Goal: Task Accomplishment & Management: Manage account settings

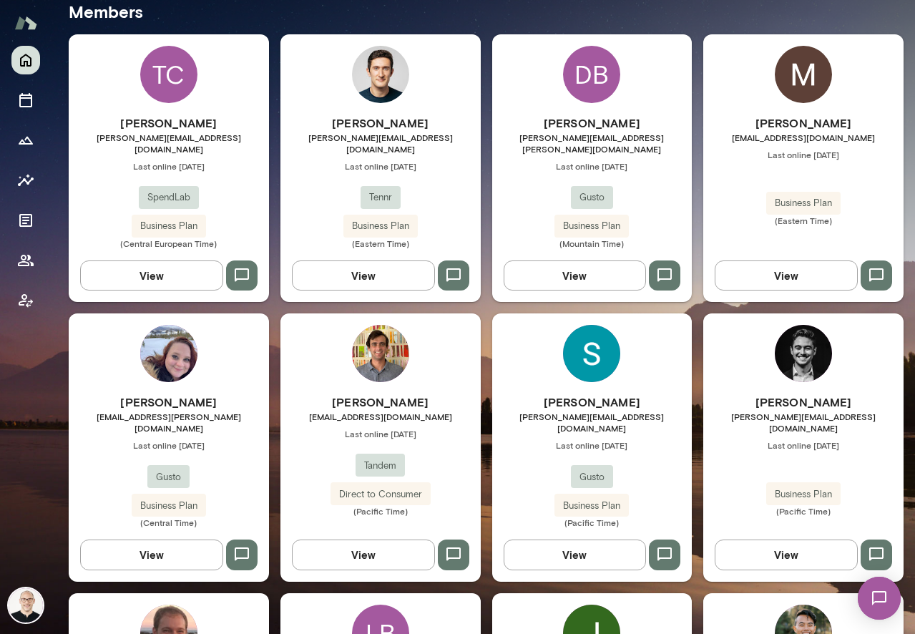
scroll to position [640, 0]
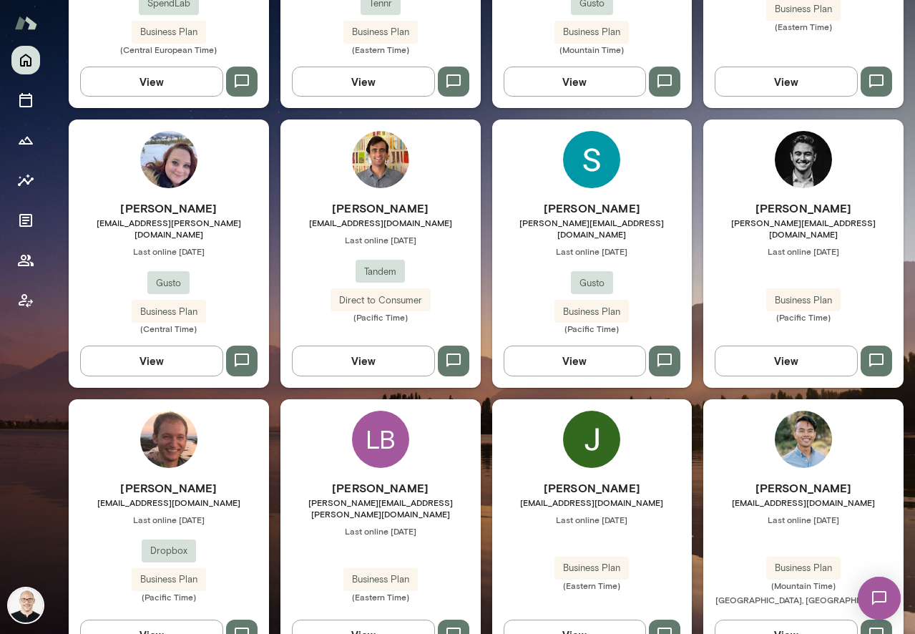
click at [157, 346] on button "View" at bounding box center [151, 361] width 143 height 30
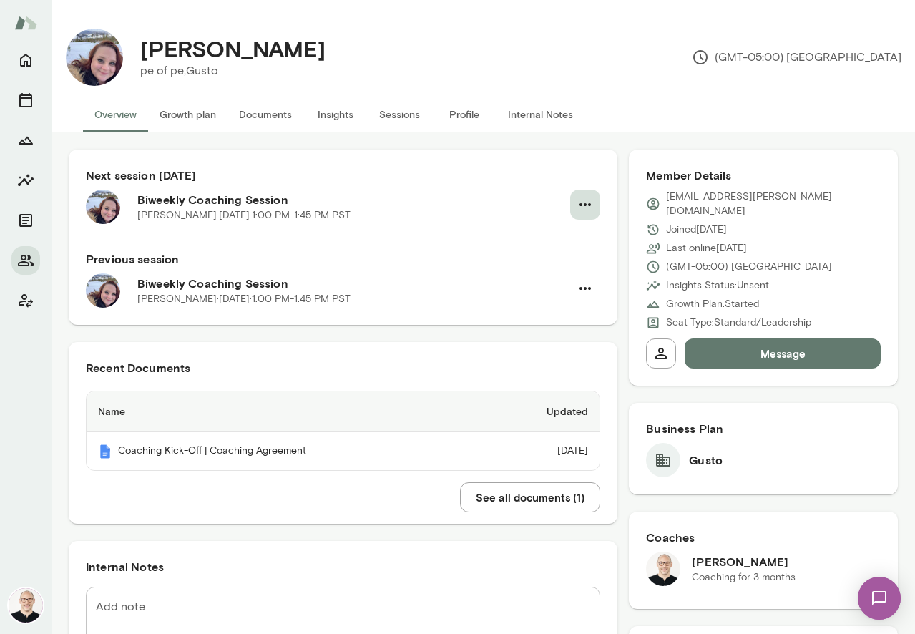
click at [577, 203] on icon "button" at bounding box center [585, 204] width 17 height 17
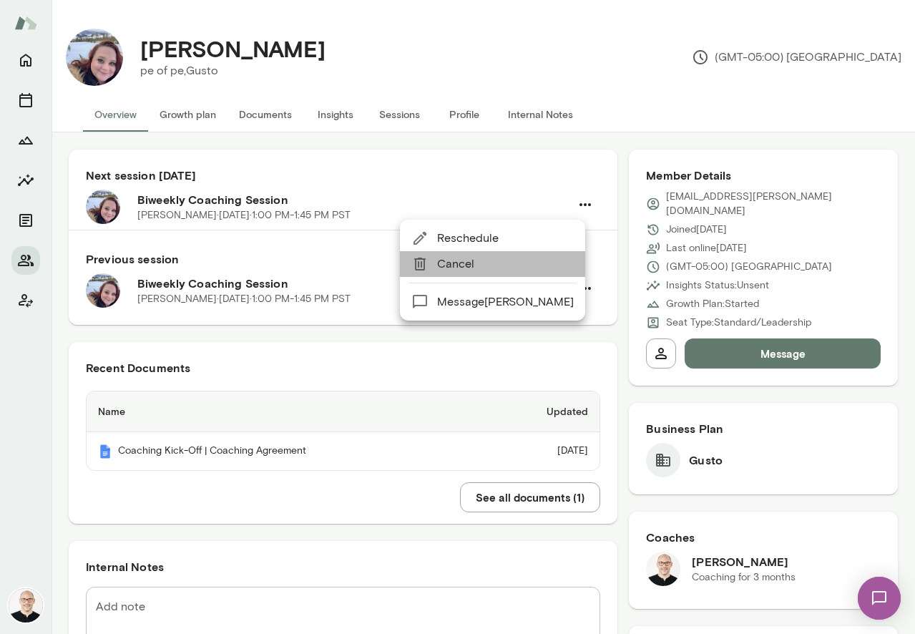
click at [507, 268] on span "Cancel" at bounding box center [505, 263] width 137 height 17
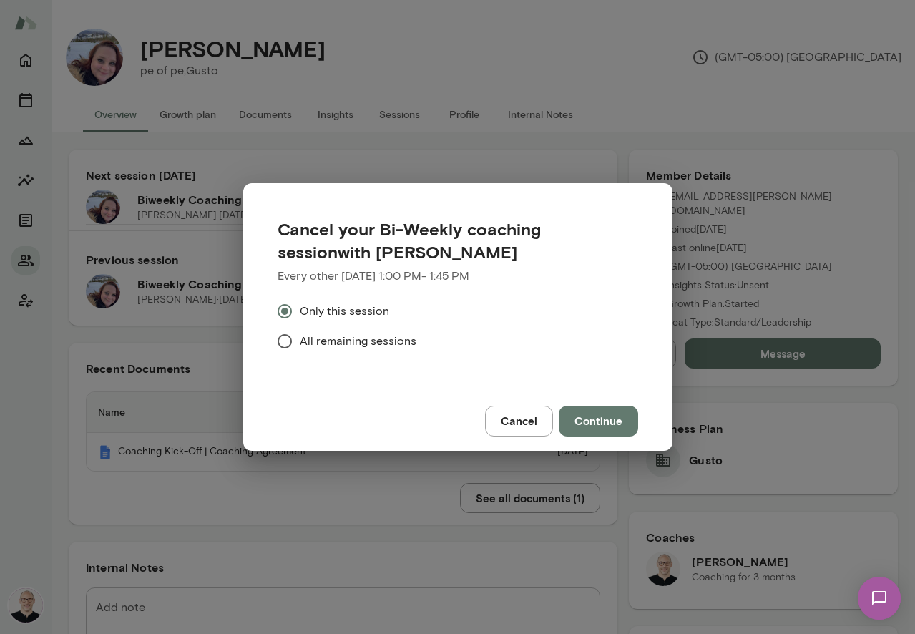
click at [384, 339] on span "All remaining sessions" at bounding box center [358, 341] width 117 height 17
click at [582, 423] on button "Continue" at bounding box center [598, 421] width 79 height 30
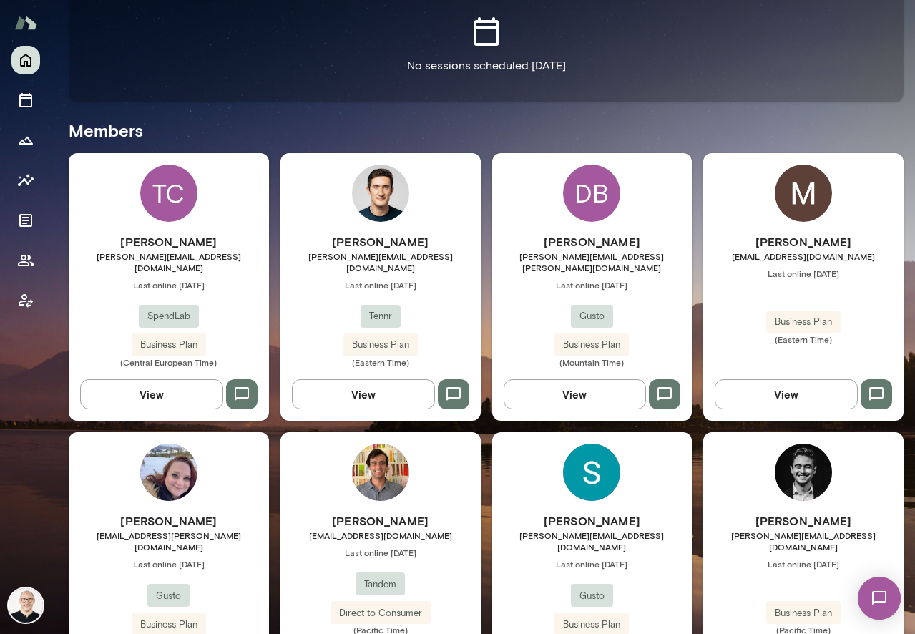
scroll to position [444, 0]
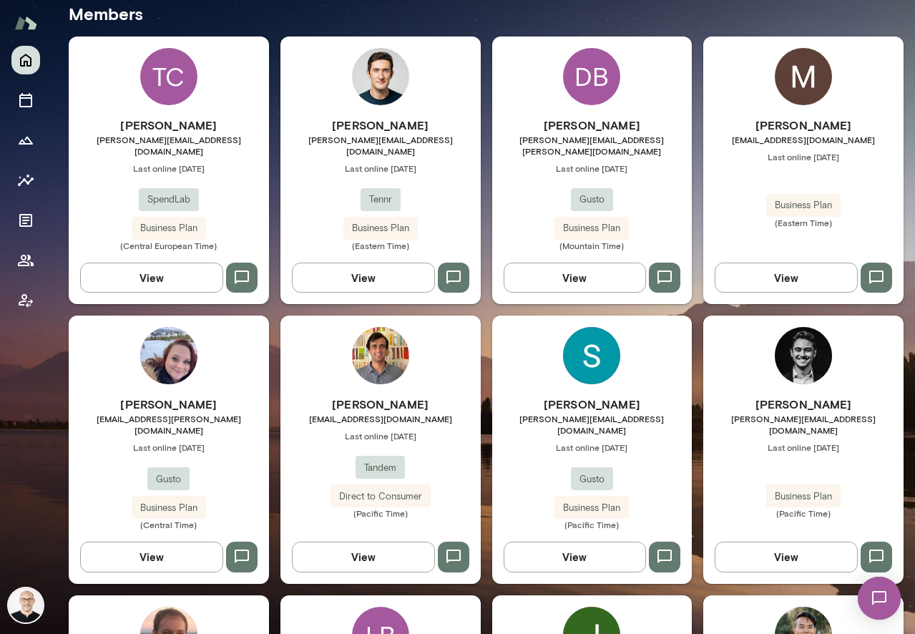
click at [165, 542] on button "View" at bounding box center [151, 557] width 143 height 30
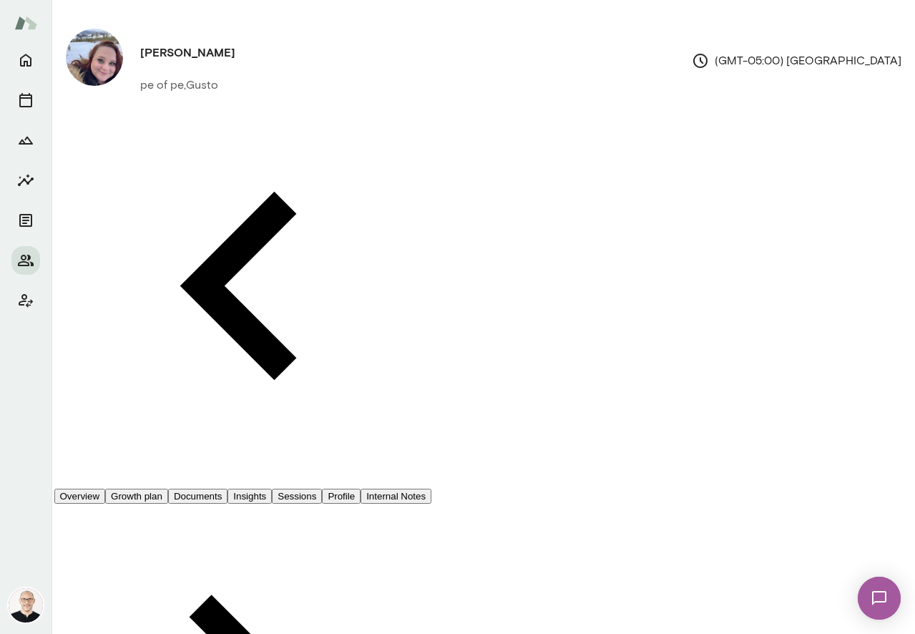
click at [322, 489] on button "Sessions" at bounding box center [297, 496] width 50 height 15
